Goal: Information Seeking & Learning: Learn about a topic

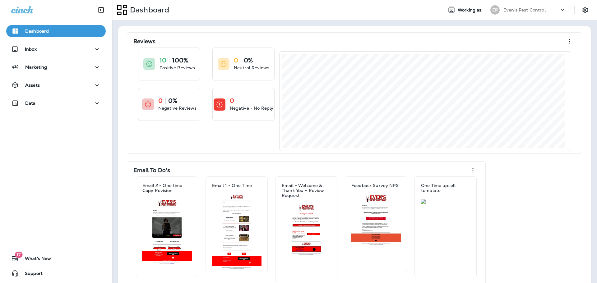
click at [83, 37] on button "Dashboard" at bounding box center [56, 31] width 100 height 12
click at [77, 84] on div "Assets" at bounding box center [56, 85] width 90 height 8
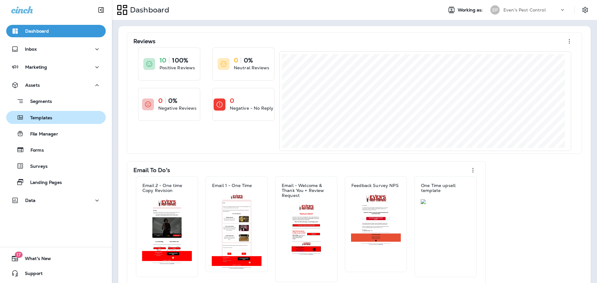
click at [52, 121] on div "Templates" at bounding box center [56, 117] width 95 height 9
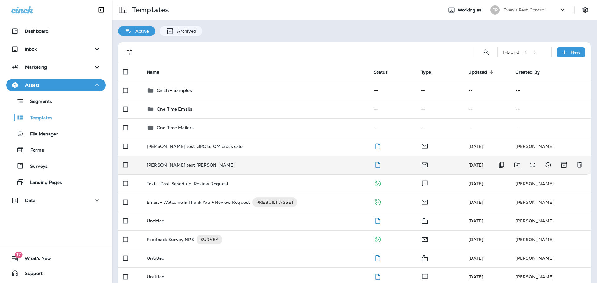
click at [222, 171] on td "[PERSON_NAME] test [PERSON_NAME]" at bounding box center [255, 165] width 227 height 19
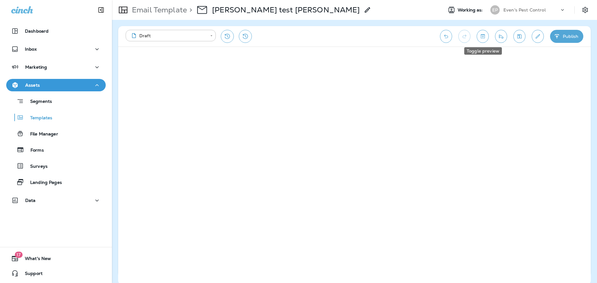
click at [482, 37] on icon "Toggle preview" at bounding box center [483, 36] width 4 height 4
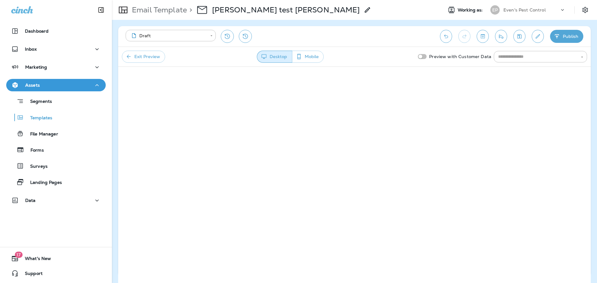
click at [146, 57] on button "Exit Preview" at bounding box center [143, 57] width 43 height 12
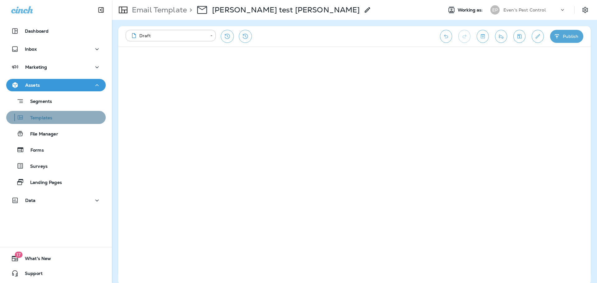
click at [58, 118] on div "Templates" at bounding box center [56, 117] width 95 height 9
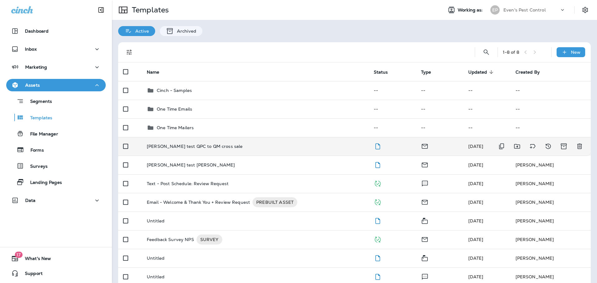
click at [231, 143] on td "[PERSON_NAME] test QPC to QM cross sale" at bounding box center [255, 146] width 227 height 19
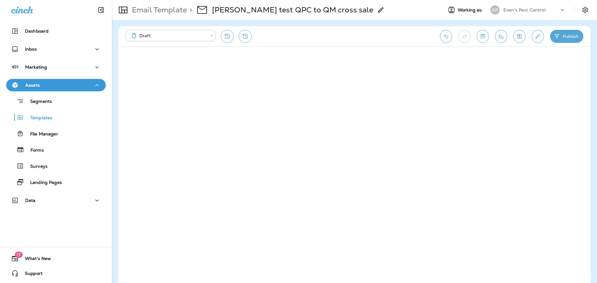
click at [34, 86] on p "Assets" at bounding box center [32, 85] width 15 height 5
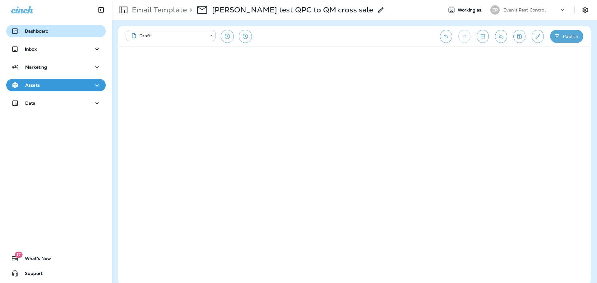
click at [42, 30] on p "Dashboard" at bounding box center [37, 31] width 24 height 5
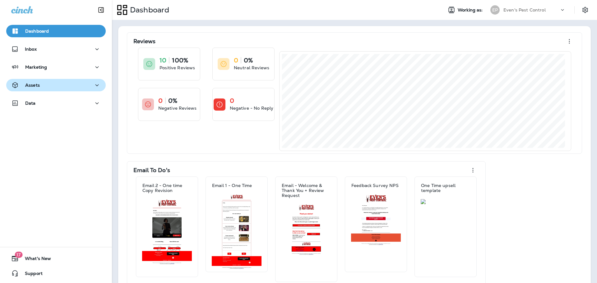
click at [61, 89] on div "Assets" at bounding box center [56, 85] width 90 height 8
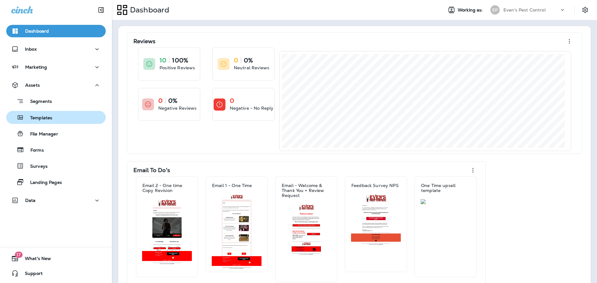
click at [61, 120] on div "Templates" at bounding box center [56, 117] width 95 height 9
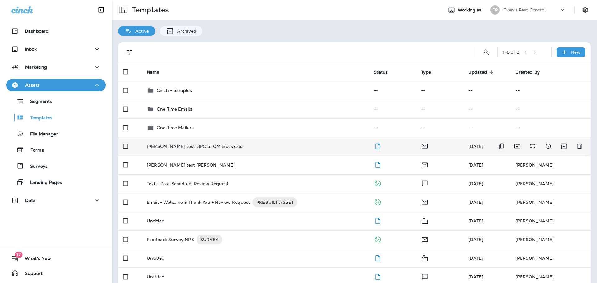
click at [236, 145] on div "[PERSON_NAME] test QPC to QM cross sale" at bounding box center [255, 146] width 217 height 5
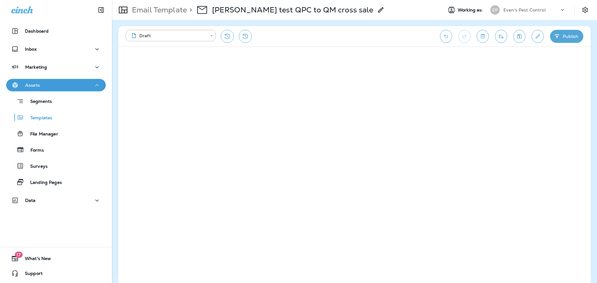
click at [29, 85] on p "Assets" at bounding box center [32, 85] width 15 height 5
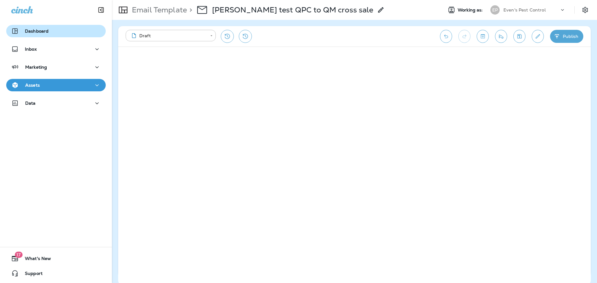
click at [48, 26] on button "Dashboard" at bounding box center [56, 31] width 100 height 12
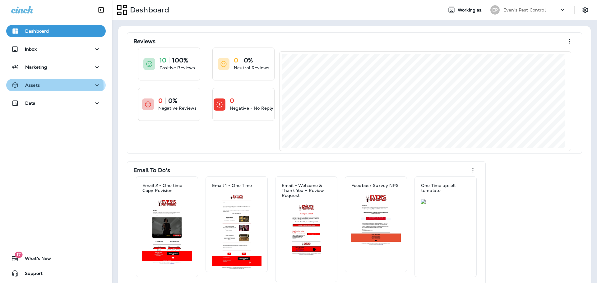
click at [49, 86] on div "Assets" at bounding box center [56, 85] width 90 height 8
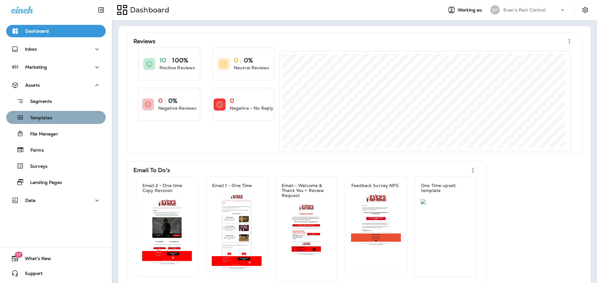
click at [58, 116] on div "Templates" at bounding box center [56, 117] width 95 height 9
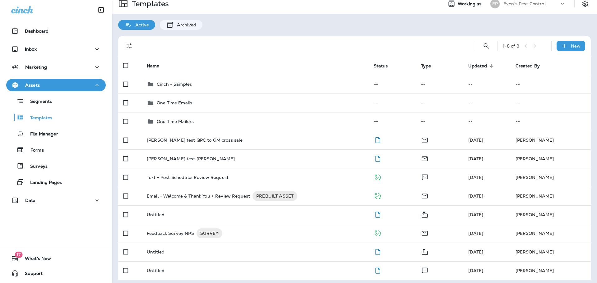
scroll to position [10, 0]
